Goal: Find specific page/section: Find specific page/section

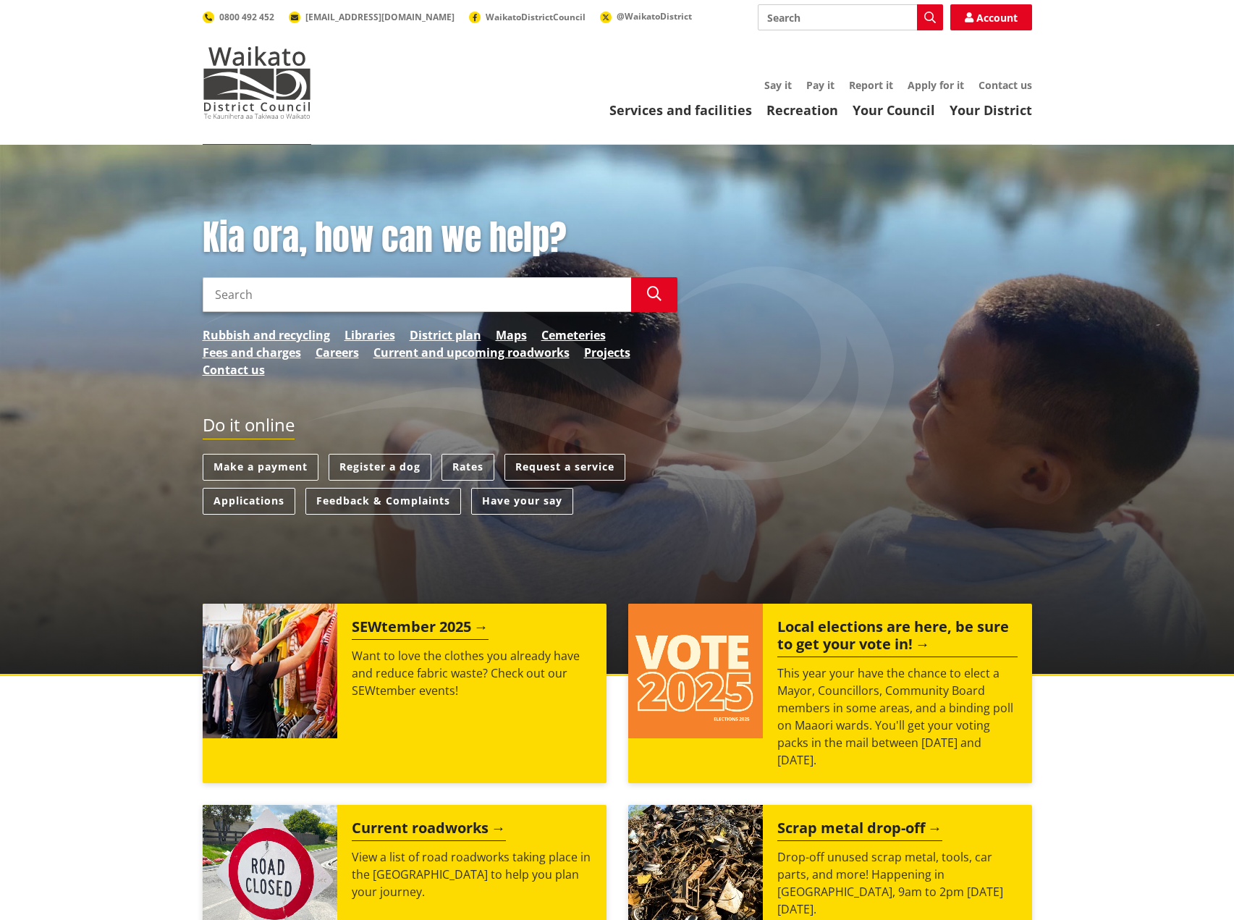
click at [550, 469] on link "Request a service" at bounding box center [565, 467] width 121 height 27
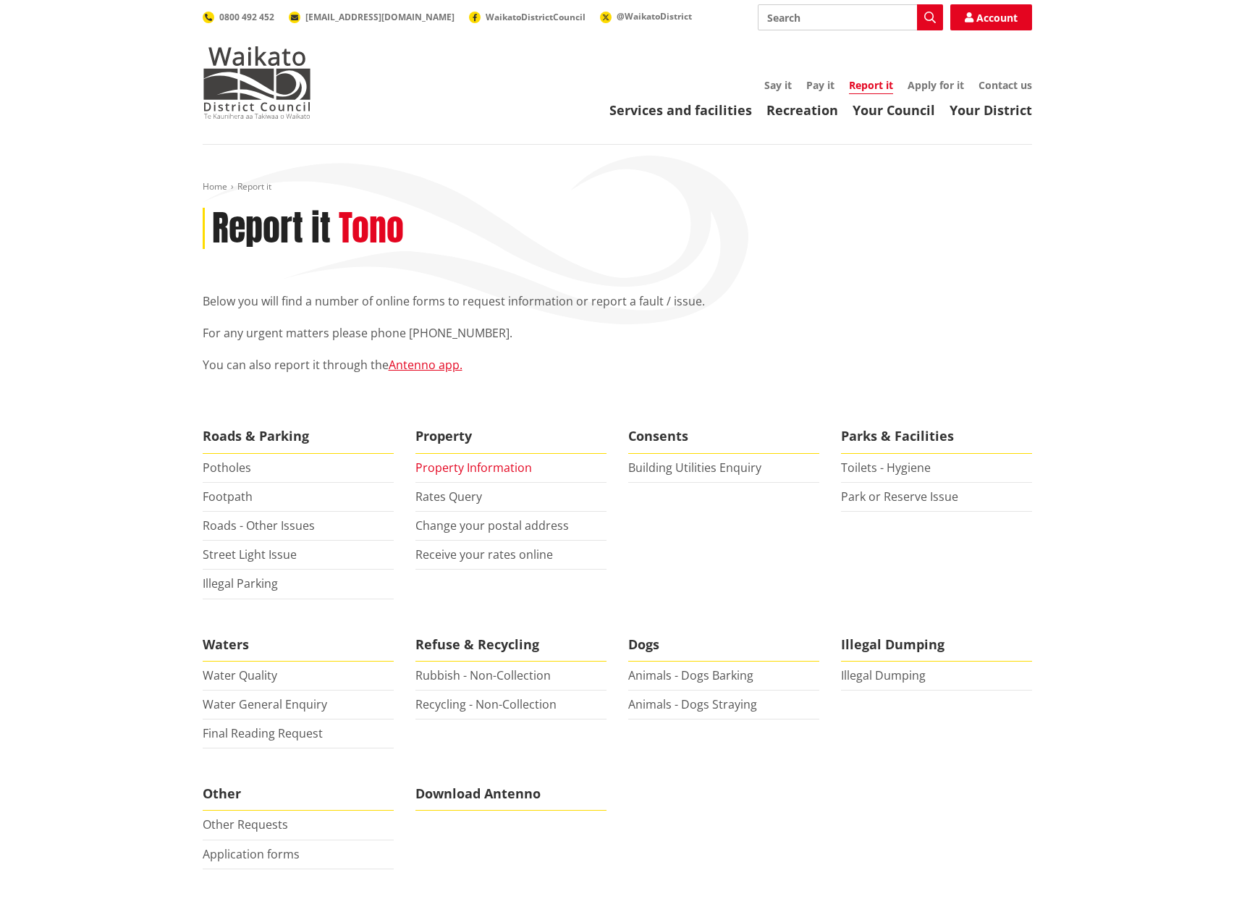
click at [478, 470] on link "Property Information" at bounding box center [474, 468] width 117 height 16
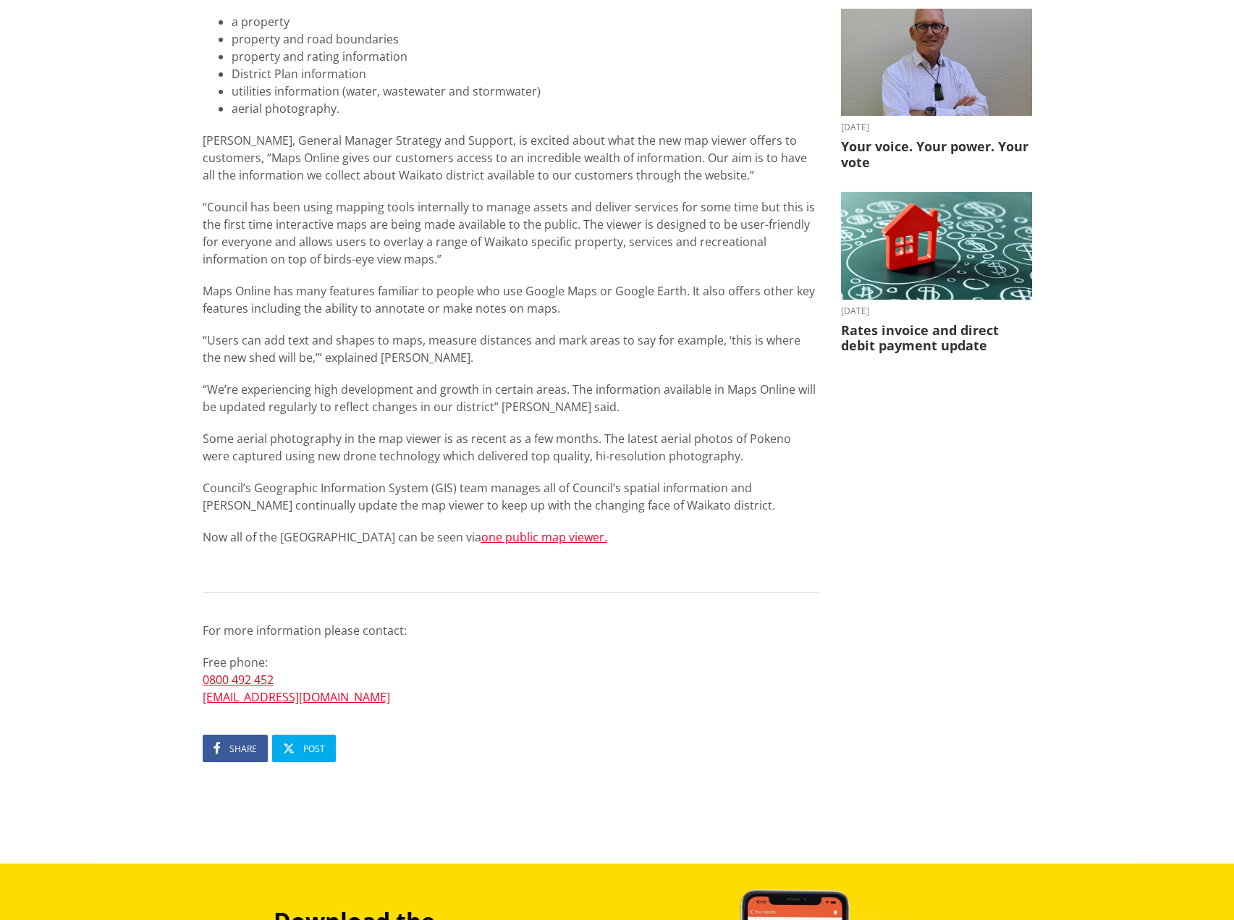
scroll to position [434, 0]
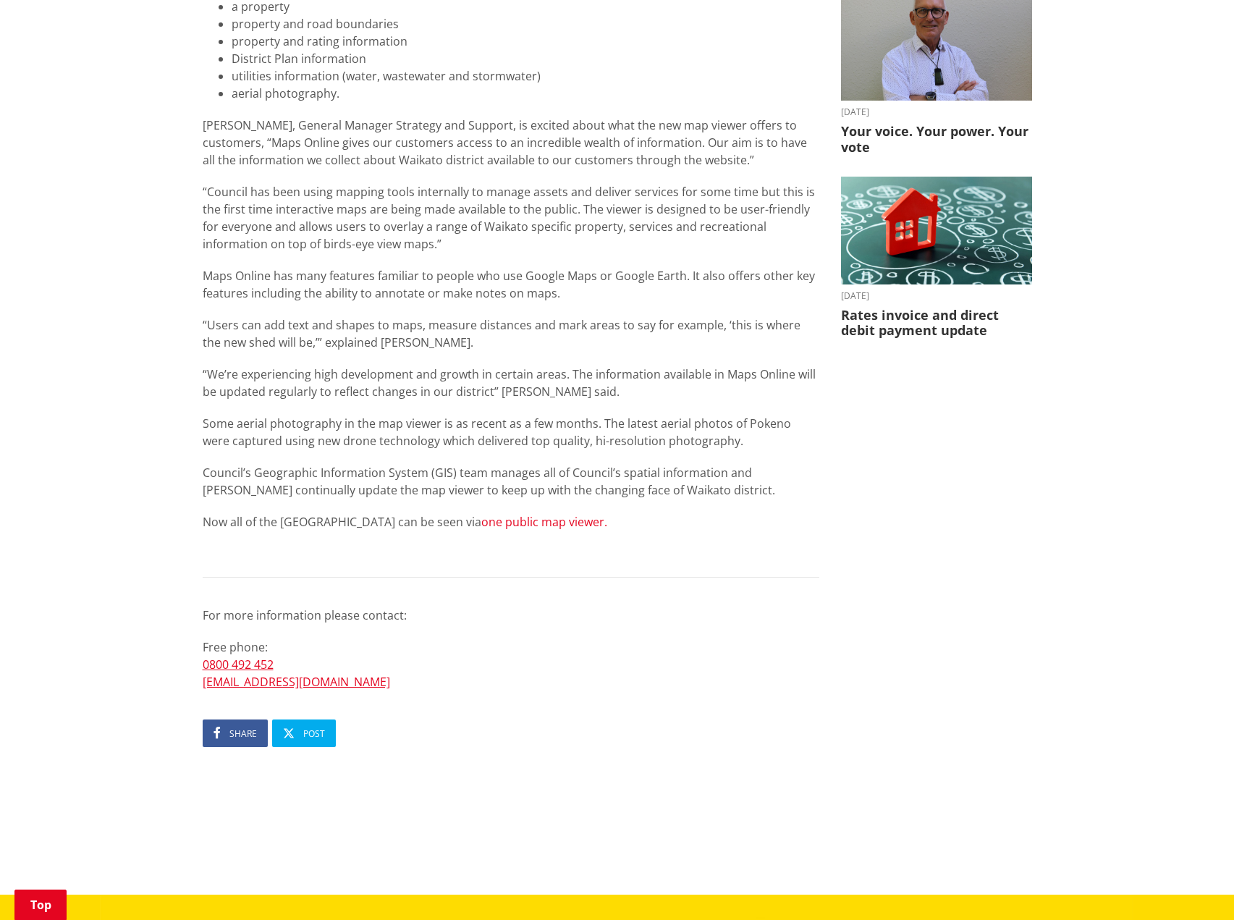
click at [497, 518] on link "one public map viewer." at bounding box center [544, 522] width 126 height 16
